Goal: Task Accomplishment & Management: Use online tool/utility

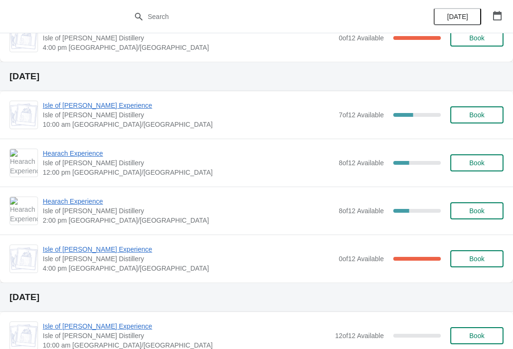
scroll to position [447, 0]
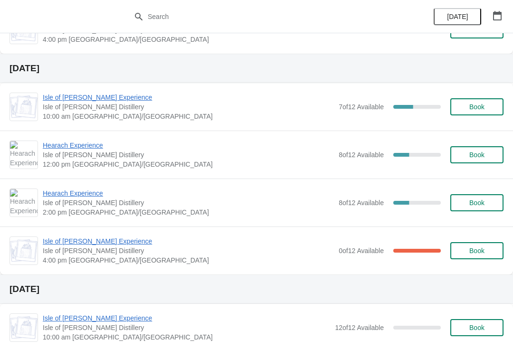
click at [491, 152] on span "Book" at bounding box center [477, 155] width 36 height 8
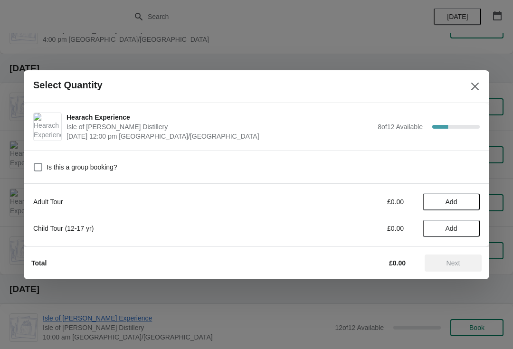
click at [450, 195] on button "Add" at bounding box center [451, 201] width 57 height 17
click at [466, 203] on icon at bounding box center [468, 202] width 10 height 10
click at [459, 261] on span "Next" at bounding box center [454, 264] width 14 height 8
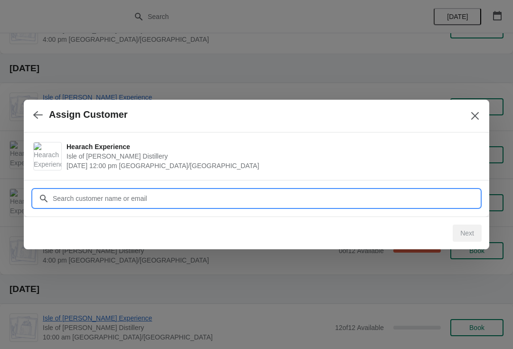
click at [88, 195] on input "Customer" at bounding box center [266, 198] width 428 height 17
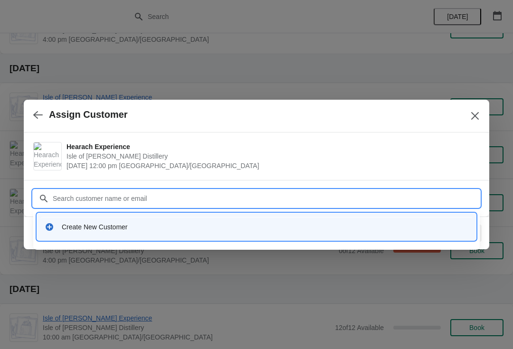
click at [76, 228] on div "Create New Customer" at bounding box center [265, 227] width 407 height 10
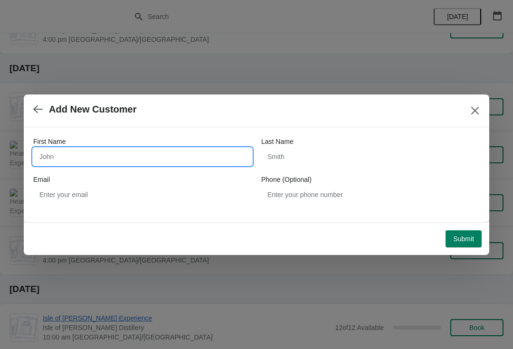
click at [159, 149] on input "First Name" at bounding box center [142, 156] width 219 height 17
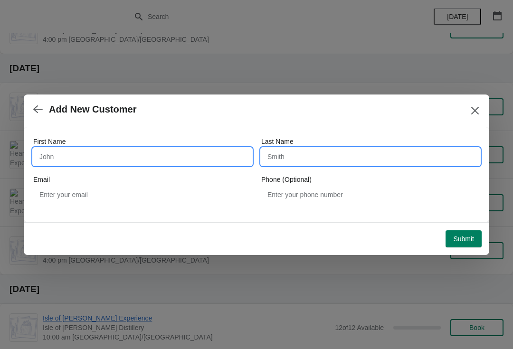
click at [324, 151] on input "Last Name" at bounding box center [370, 156] width 219 height 17
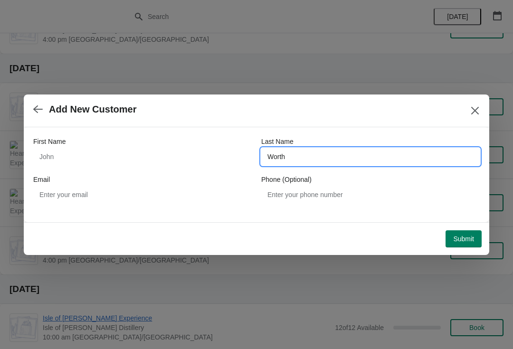
type input "Worth"
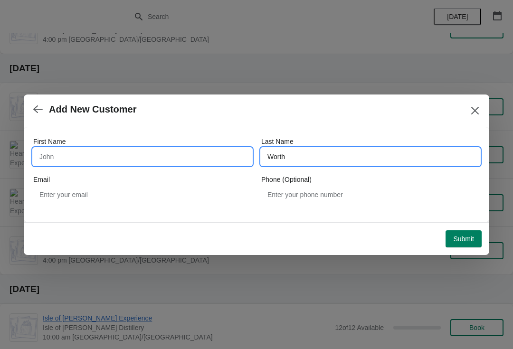
click at [130, 157] on input "First Name" at bounding box center [142, 156] width 219 height 17
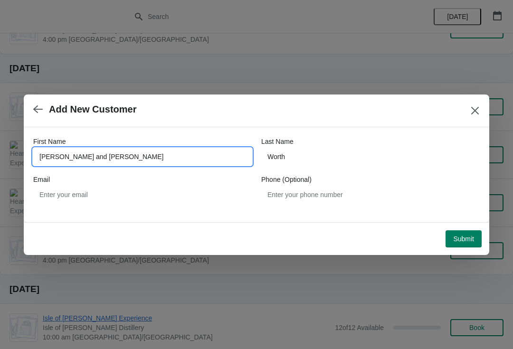
type input "Andy and Jane"
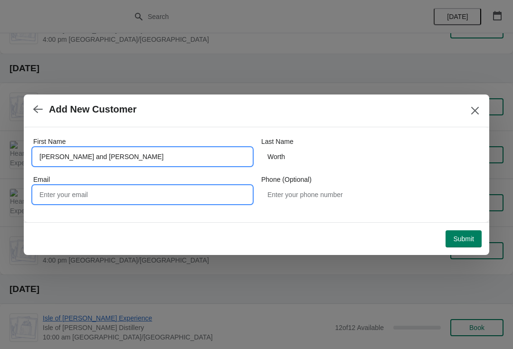
click at [138, 195] on input "Email" at bounding box center [142, 194] width 219 height 17
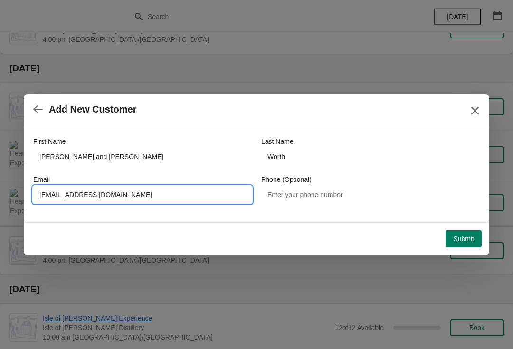
type input "worthandy@hotmail.com"
click at [468, 235] on span "Submit" at bounding box center [463, 239] width 21 height 8
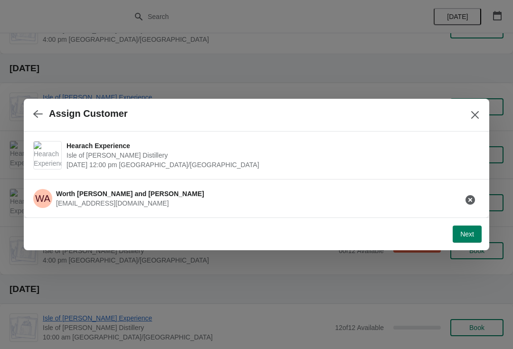
click at [474, 240] on button "Next" at bounding box center [467, 234] width 29 height 17
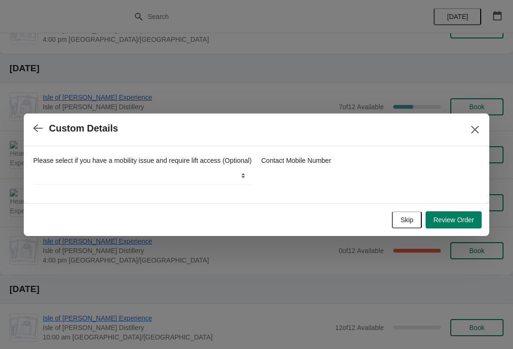
click at [465, 224] on span "Review Order" at bounding box center [454, 220] width 41 height 8
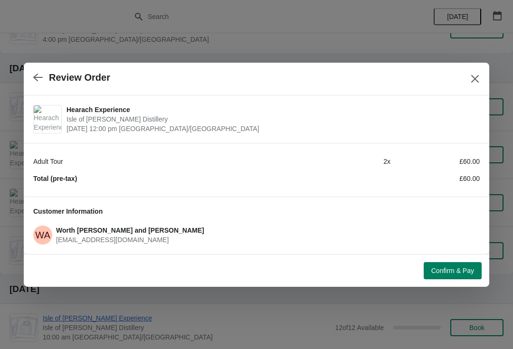
click at [464, 269] on span "Confirm & Pay" at bounding box center [453, 271] width 43 height 8
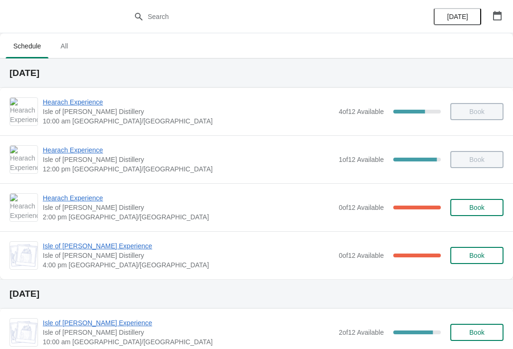
click at [501, 13] on icon "button" at bounding box center [497, 16] width 9 height 10
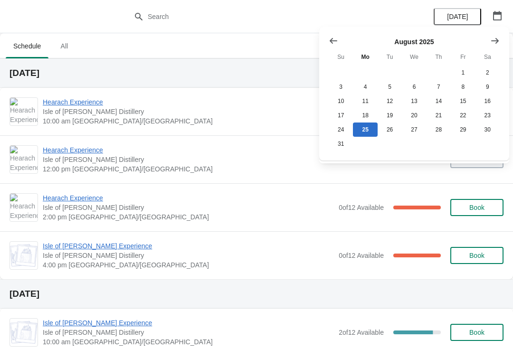
click at [297, 69] on h2 "[DATE]" at bounding box center [257, 73] width 494 height 10
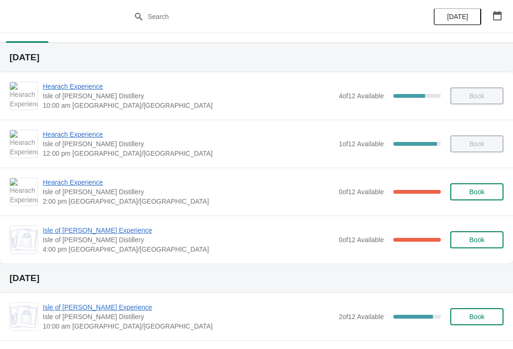
scroll to position [14, 0]
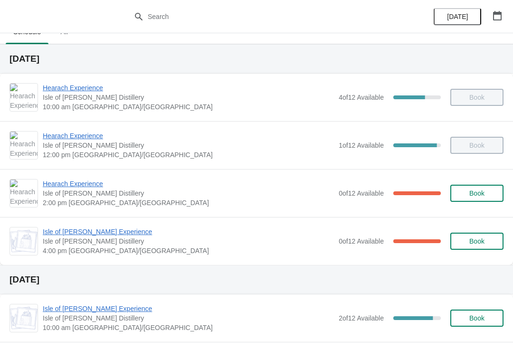
click at [101, 136] on span "Hearach Experience" at bounding box center [188, 136] width 291 height 10
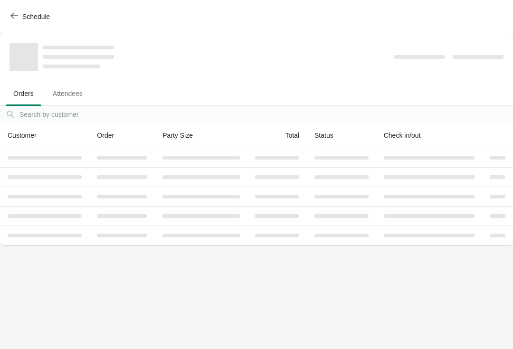
scroll to position [0, 0]
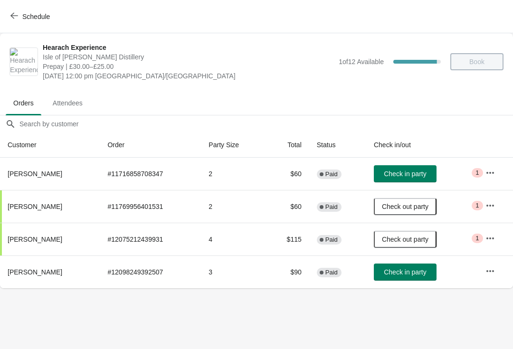
click at [16, 20] on span "button" at bounding box center [14, 16] width 8 height 9
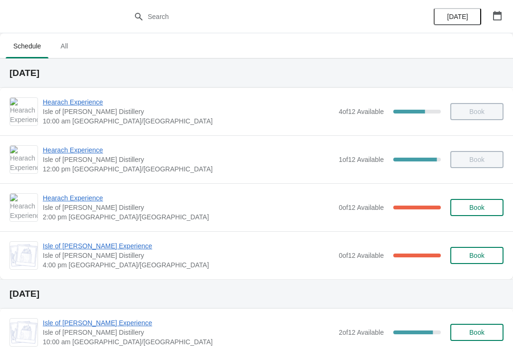
click at [100, 194] on span "Hearach Experience" at bounding box center [188, 198] width 291 height 10
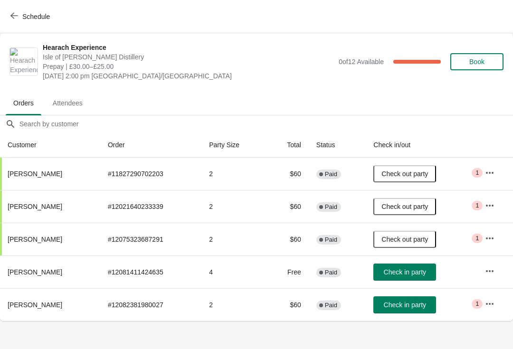
click at [416, 308] on span "Check in party" at bounding box center [405, 305] width 42 height 8
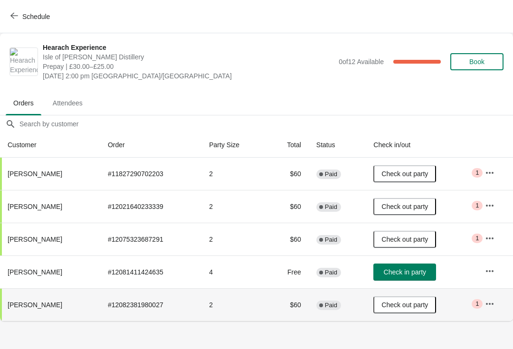
click at [414, 272] on span "Check in party" at bounding box center [405, 273] width 42 height 8
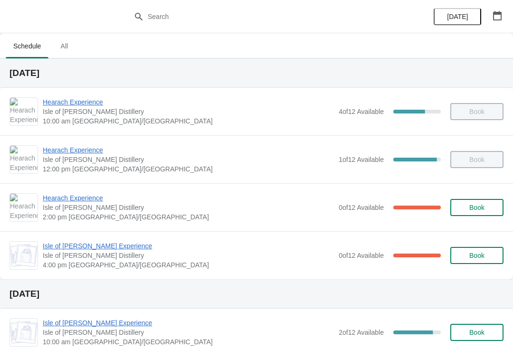
click at [99, 245] on span "Isle of [PERSON_NAME] Experience" at bounding box center [188, 246] width 291 height 10
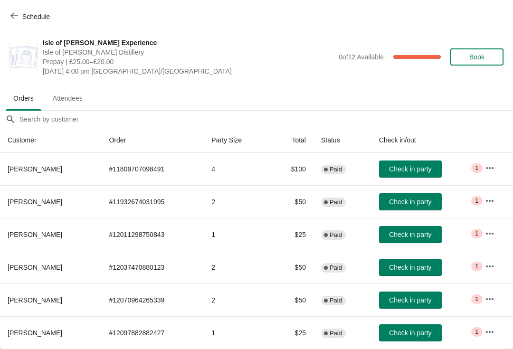
scroll to position [5, 0]
click at [33, 17] on span "Schedule" at bounding box center [36, 17] width 28 height 8
